Goal: Complete application form

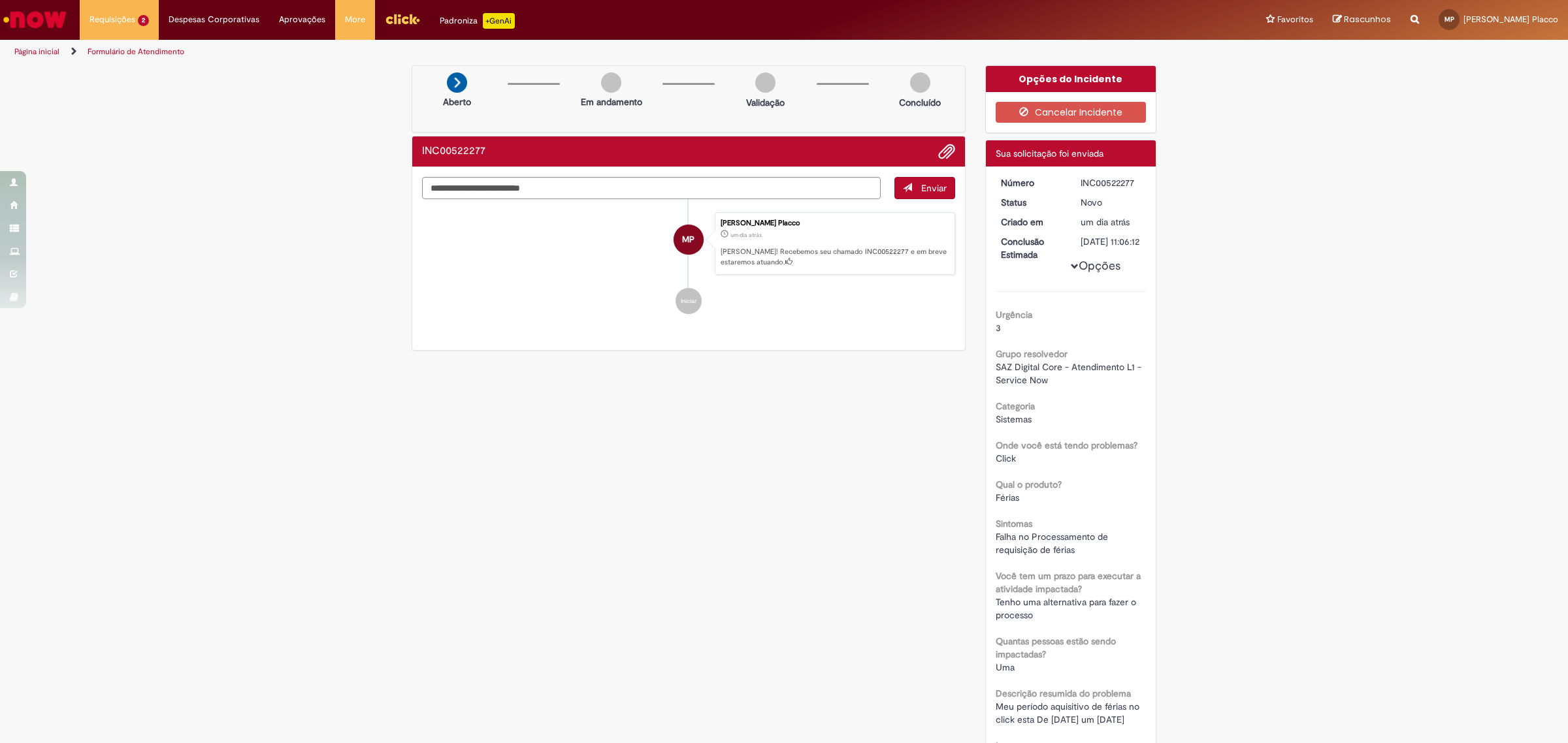
click at [1283, 445] on div "Verificar Código de Barras Aberto Em andamento Validação Concluído INC00522277 …" at bounding box center [784, 515] width 1568 height 900
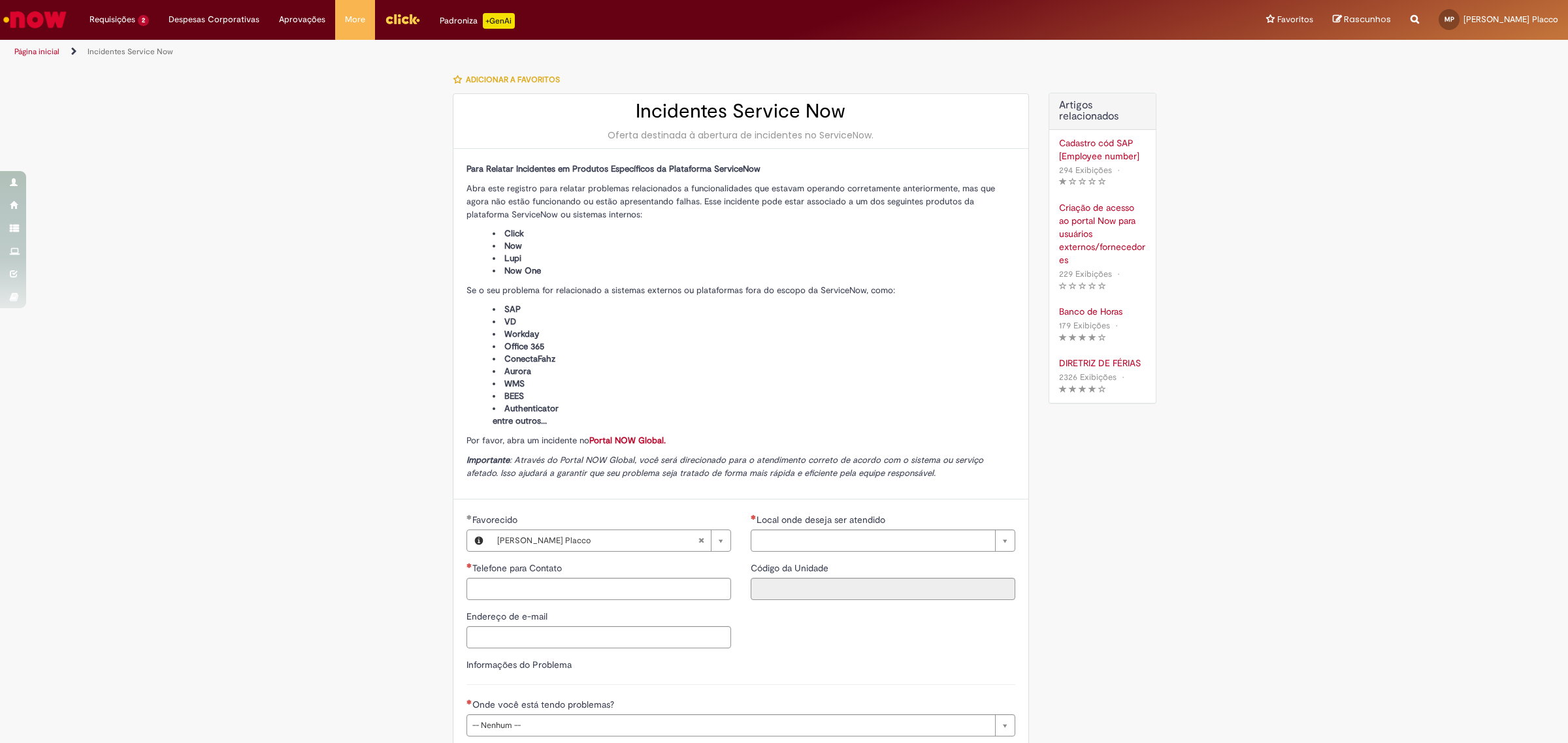
type input "**********"
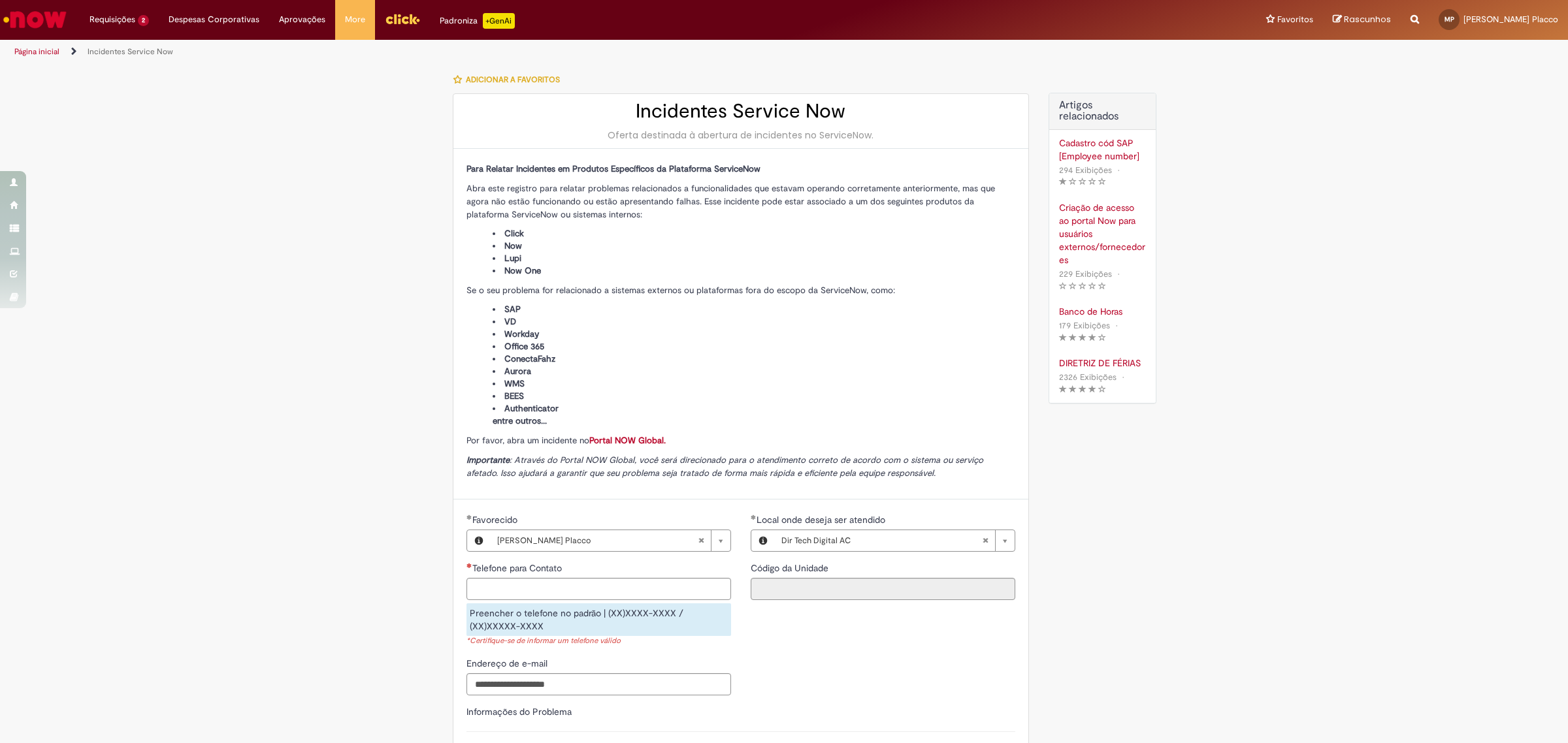
type input "****"
